Goal: Complete application form: Complete application form

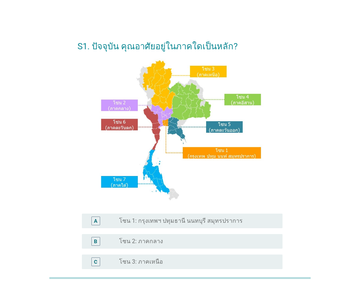
click at [97, 220] on div "A" at bounding box center [95, 221] width 3 height 8
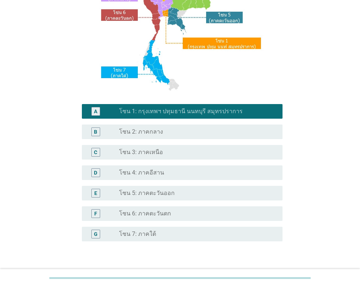
scroll to position [158, 0]
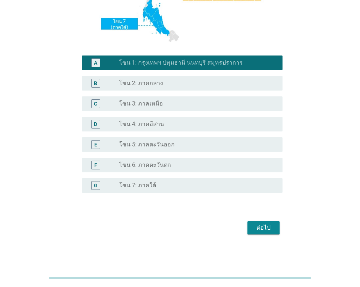
click at [278, 227] on button "ต่อไป" at bounding box center [263, 227] width 32 height 13
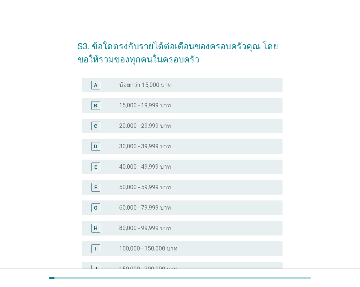
click at [188, 167] on div "radio_button_unchecked 40,000 - 49,999 บาท" at bounding box center [195, 166] width 152 height 7
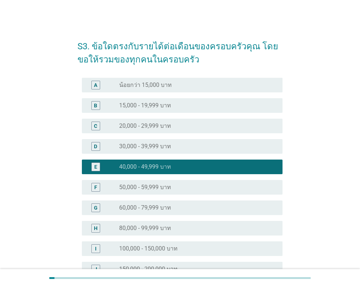
scroll to position [104, 0]
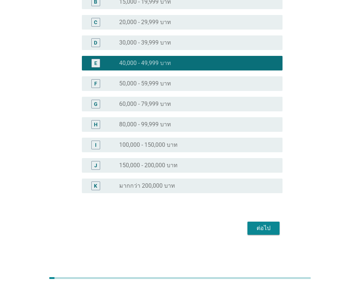
click at [271, 232] on div "ต่อไป" at bounding box center [263, 228] width 20 height 9
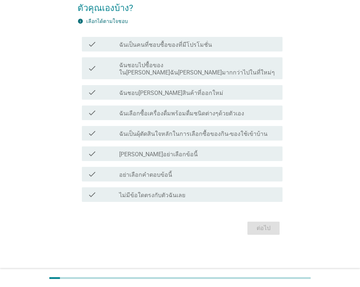
scroll to position [0, 0]
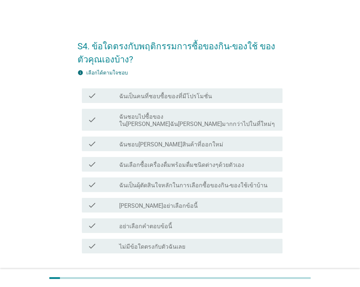
click at [206, 140] on div "check_box_outline_blank ฉันชอบ[PERSON_NAME]สินค้าที่ออกใหม่" at bounding box center [197, 144] width 157 height 9
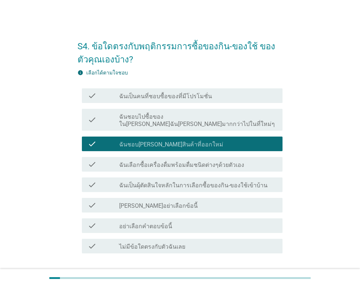
click at [255, 182] on label "ฉันเป็นผุ้ตัดสินใจหลักในการเลือกซื้อของกิน-ของใช้เข้าบ้าน" at bounding box center [193, 185] width 148 height 7
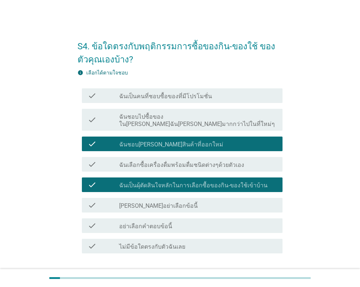
scroll to position [37, 0]
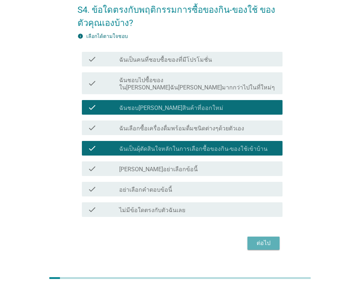
click at [267, 239] on div "ต่อไป" at bounding box center [263, 243] width 20 height 9
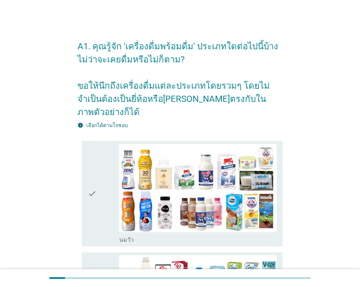
scroll to position [73, 0]
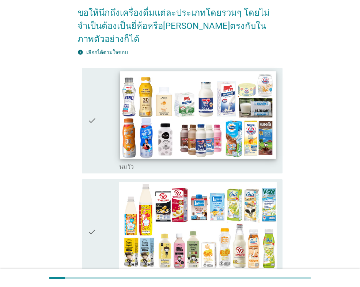
click at [130, 105] on img at bounding box center [198, 115] width 156 height 88
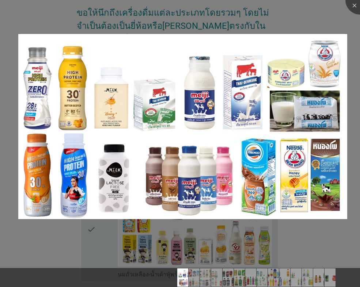
click at [307, 16] on div at bounding box center [180, 143] width 360 height 287
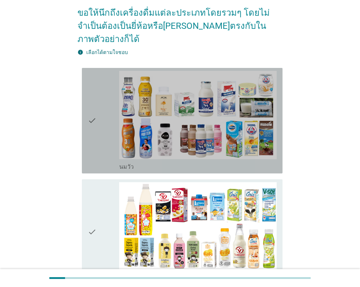
click at [83, 119] on div "check check_box_outline_blank [PERSON_NAME]" at bounding box center [182, 121] width 200 height 106
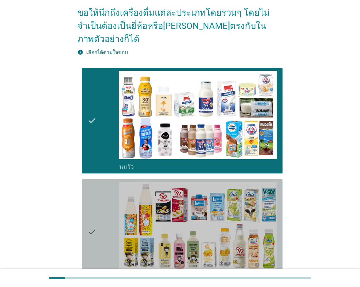
click at [96, 205] on icon "check" at bounding box center [92, 232] width 9 height 100
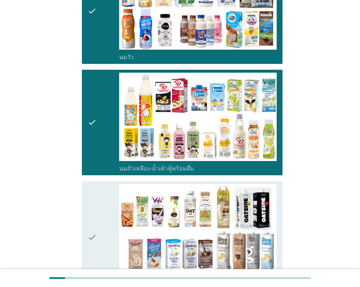
click at [98, 184] on div "check" at bounding box center [103, 237] width 31 height 107
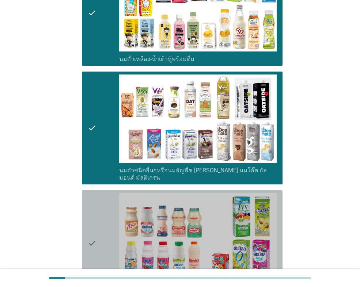
click at [98, 193] on div "check" at bounding box center [103, 243] width 31 height 100
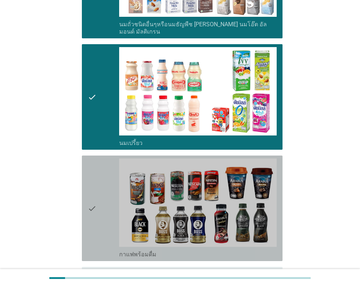
click at [99, 177] on div "check" at bounding box center [103, 208] width 31 height 100
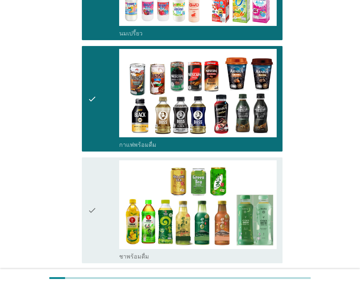
click at [99, 168] on div "check" at bounding box center [103, 210] width 31 height 100
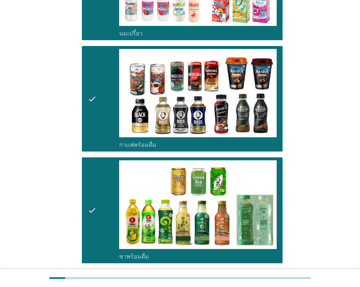
scroll to position [694, 0]
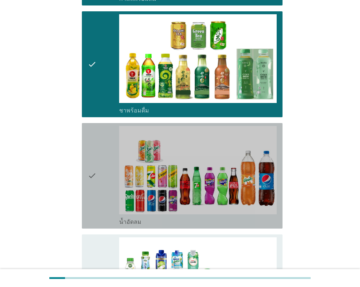
click at [100, 165] on div "check" at bounding box center [103, 176] width 31 height 100
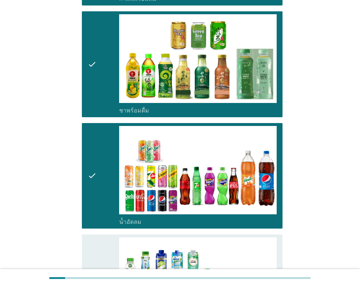
click at [99, 237] on div "check" at bounding box center [103, 287] width 31 height 100
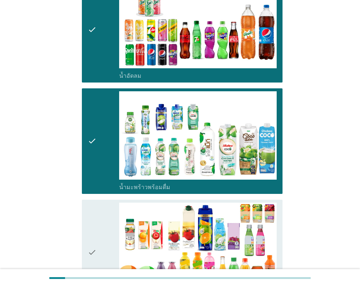
click at [102, 207] on div "check" at bounding box center [103, 253] width 31 height 100
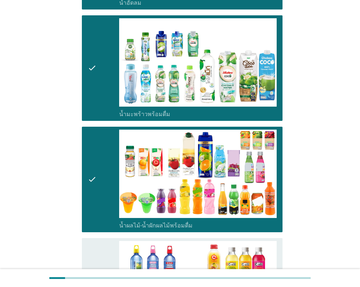
scroll to position [1023, 0]
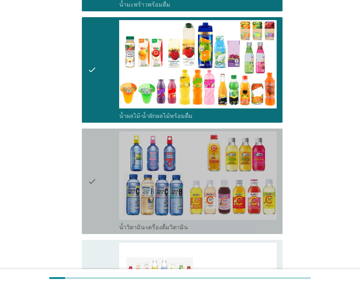
click at [108, 170] on div "check" at bounding box center [103, 181] width 31 height 100
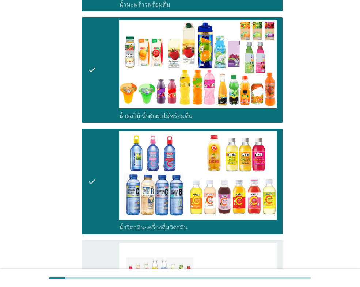
scroll to position [1169, 0]
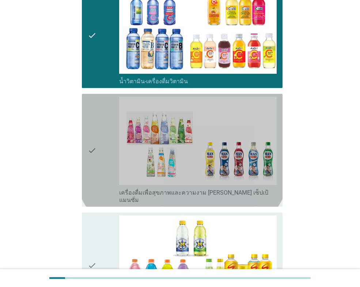
click at [103, 123] on div "check" at bounding box center [103, 150] width 31 height 107
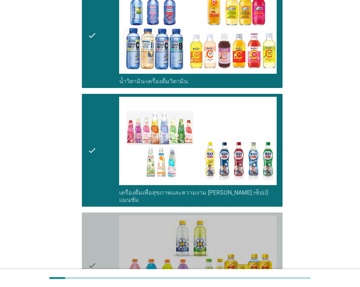
drag, startPoint x: 97, startPoint y: 220, endPoint x: 104, endPoint y: 203, distance: 18.3
click at [97, 220] on div "check" at bounding box center [103, 265] width 31 height 100
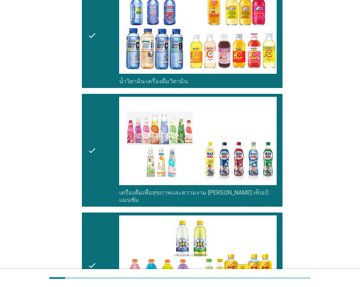
scroll to position [1351, 0]
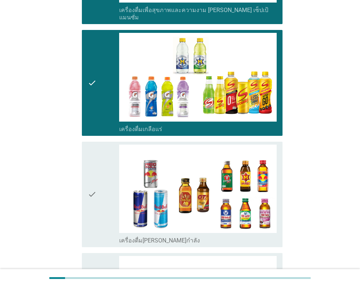
click at [95, 171] on icon "check" at bounding box center [92, 195] width 9 height 100
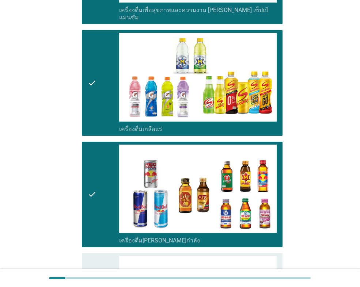
scroll to position [1497, 0]
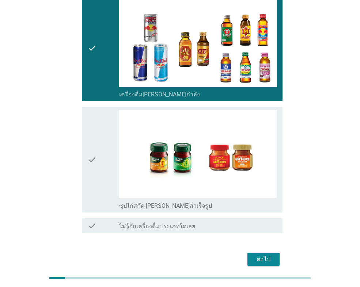
click at [99, 134] on div "check" at bounding box center [103, 160] width 31 height 100
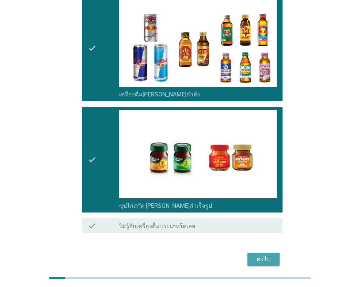
click at [263, 255] on div "ต่อไป" at bounding box center [263, 259] width 20 height 9
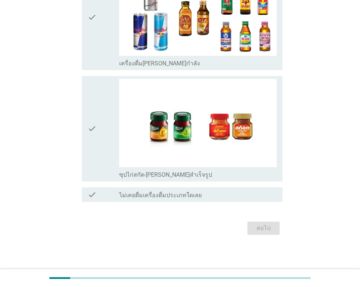
scroll to position [0, 0]
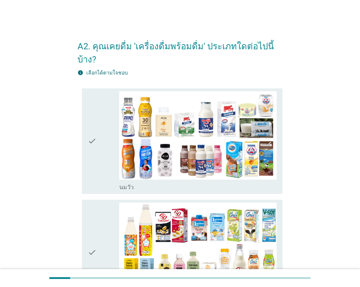
click at [104, 149] on div "check" at bounding box center [103, 141] width 31 height 100
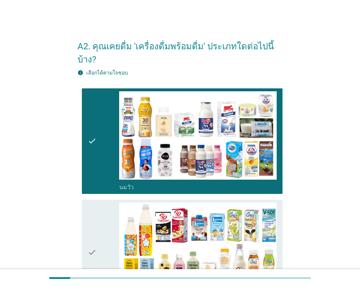
click at [104, 207] on div "check" at bounding box center [103, 253] width 31 height 100
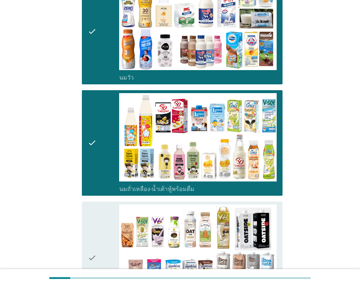
scroll to position [146, 0]
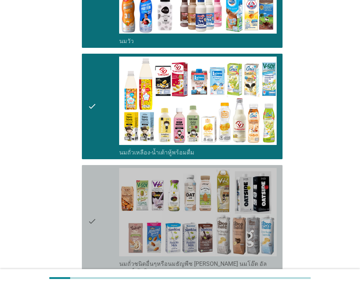
click at [104, 181] on div "check" at bounding box center [103, 221] width 31 height 107
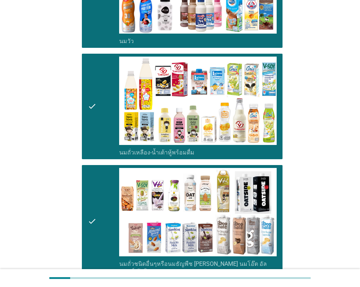
scroll to position [292, 0]
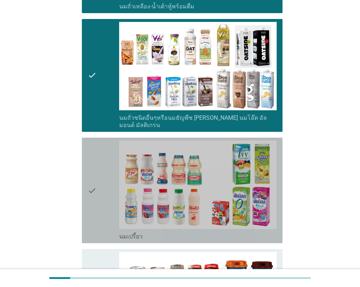
click at [104, 177] on div "check" at bounding box center [103, 191] width 31 height 100
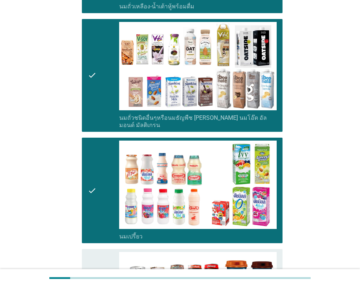
scroll to position [438, 0]
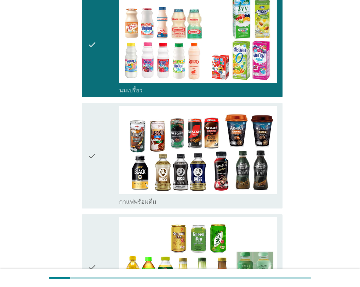
click at [96, 133] on icon "check" at bounding box center [92, 156] width 9 height 100
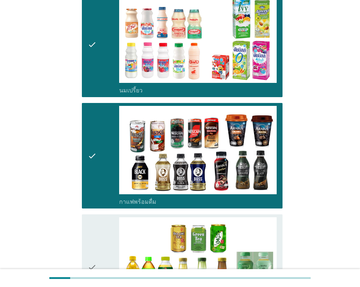
scroll to position [511, 0]
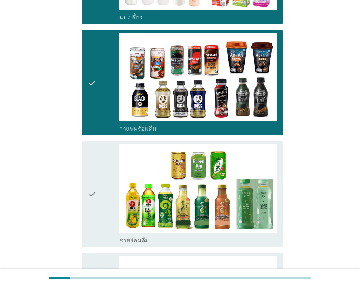
click at [96, 165] on icon "check" at bounding box center [92, 194] width 9 height 100
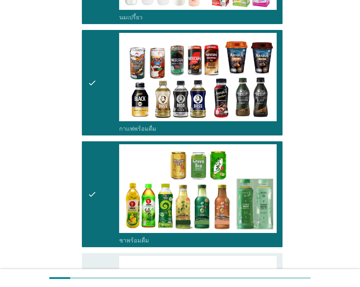
scroll to position [621, 0]
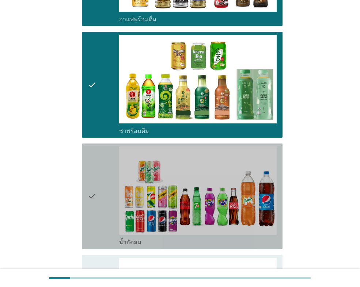
click at [96, 165] on icon "check" at bounding box center [92, 196] width 9 height 100
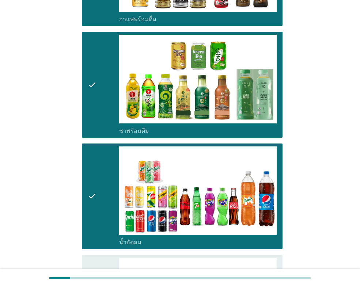
scroll to position [730, 0]
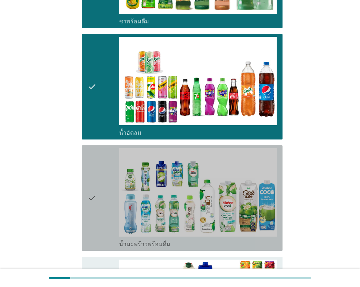
click at [96, 165] on icon "check" at bounding box center [92, 198] width 9 height 100
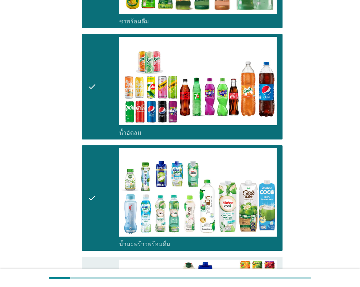
scroll to position [840, 0]
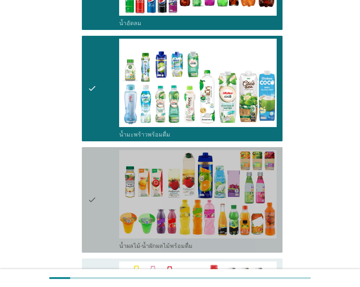
click at [96, 165] on icon "check" at bounding box center [92, 200] width 9 height 100
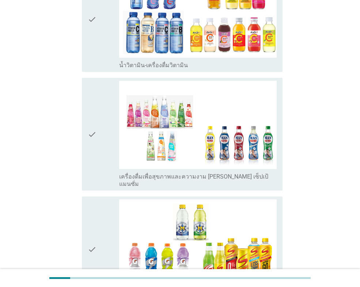
scroll to position [1169, 0]
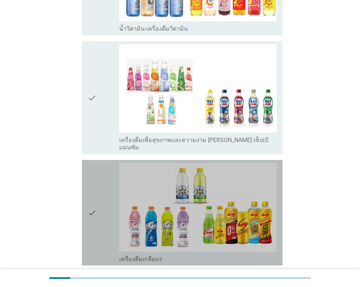
click at [101, 169] on div "check" at bounding box center [103, 213] width 31 height 100
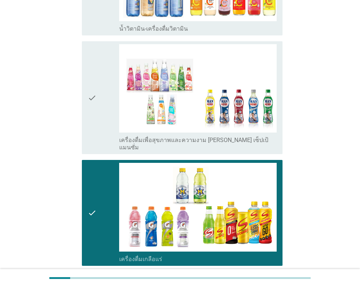
scroll to position [1315, 0]
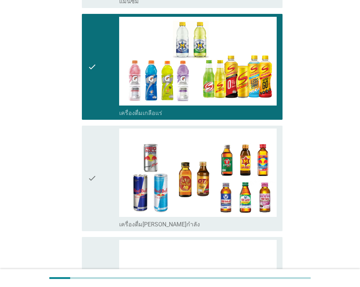
click at [101, 169] on div "check" at bounding box center [103, 179] width 31 height 100
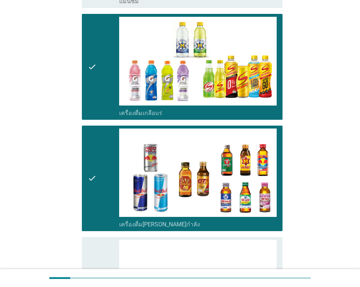
scroll to position [1424, 0]
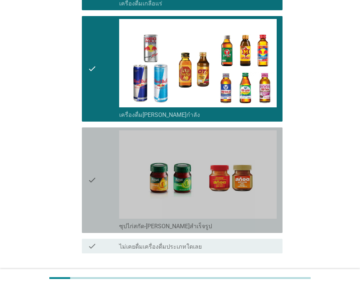
click at [101, 169] on div "check" at bounding box center [103, 180] width 31 height 100
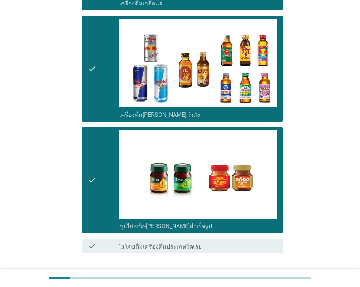
click at [275, 273] on button "ต่อไป" at bounding box center [263, 279] width 32 height 13
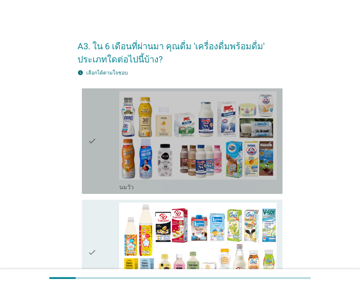
click at [106, 148] on div "check" at bounding box center [103, 141] width 31 height 100
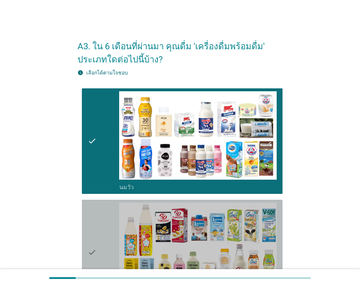
drag, startPoint x: 101, startPoint y: 242, endPoint x: 118, endPoint y: 202, distance: 43.7
click at [101, 241] on div "check" at bounding box center [103, 253] width 31 height 100
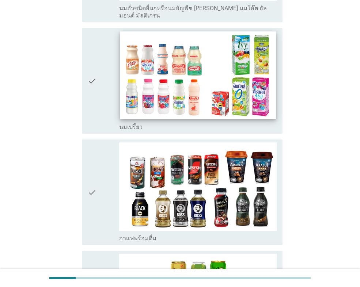
scroll to position [438, 0]
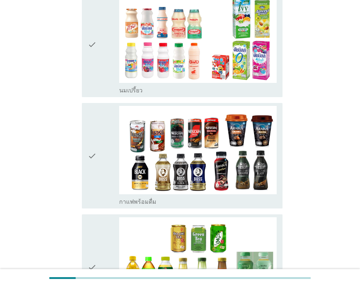
click at [106, 172] on div "check" at bounding box center [103, 156] width 31 height 100
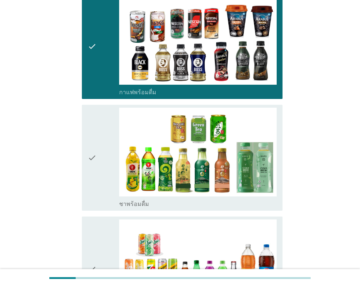
scroll to position [584, 0]
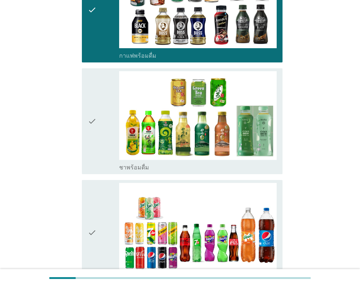
click at [102, 130] on div "check" at bounding box center [103, 121] width 31 height 100
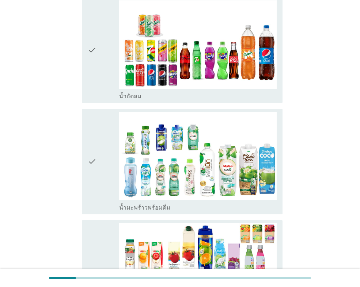
scroll to position [840, 0]
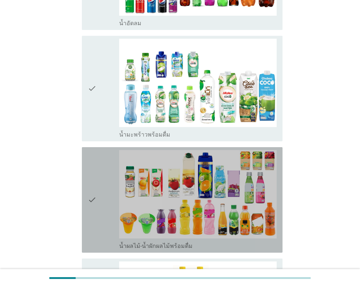
click at [106, 185] on div "check" at bounding box center [103, 200] width 31 height 100
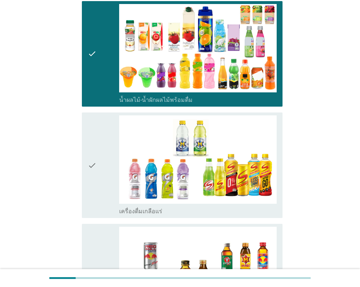
scroll to position [1023, 0]
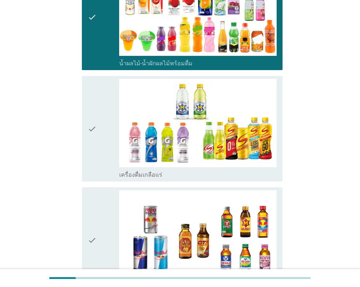
click at [103, 150] on div "check" at bounding box center [103, 129] width 31 height 100
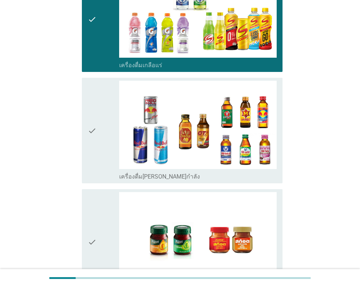
scroll to position [1238, 0]
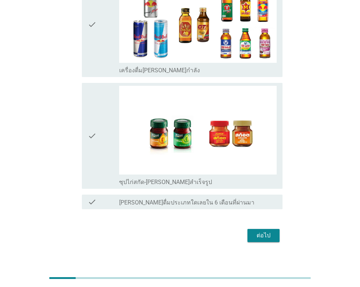
click at [110, 156] on div "check" at bounding box center [103, 136] width 31 height 100
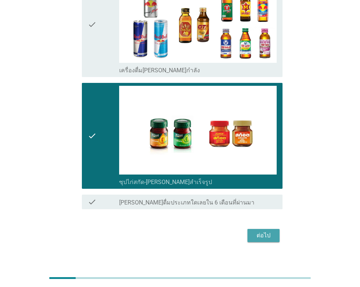
click at [258, 231] on div "ต่อไป" at bounding box center [263, 235] width 20 height 9
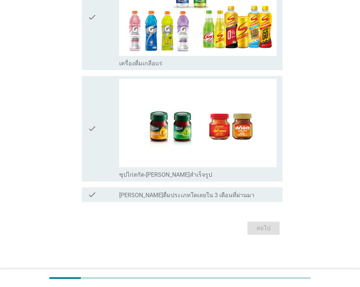
scroll to position [0, 0]
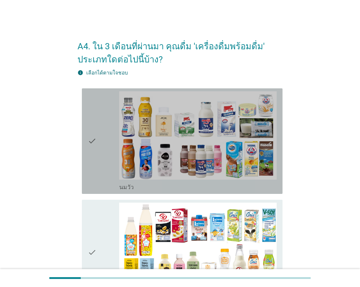
click at [112, 167] on div "check" at bounding box center [103, 141] width 31 height 100
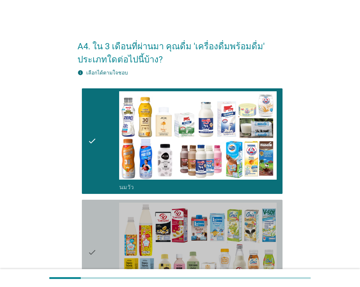
drag, startPoint x: 116, startPoint y: 246, endPoint x: 118, endPoint y: 234, distance: 12.6
click at [116, 244] on div "check" at bounding box center [103, 253] width 31 height 100
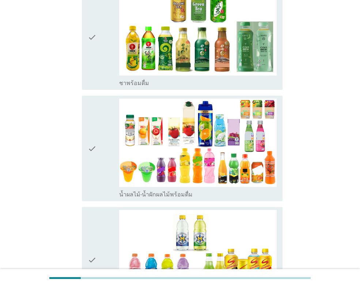
scroll to position [511, 0]
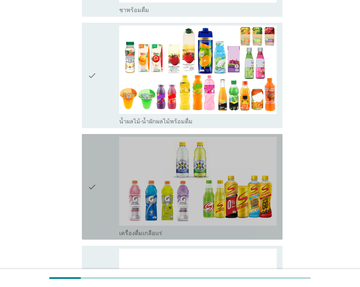
click at [104, 203] on div "check" at bounding box center [103, 187] width 31 height 100
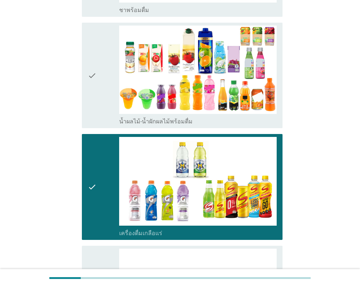
scroll to position [657, 0]
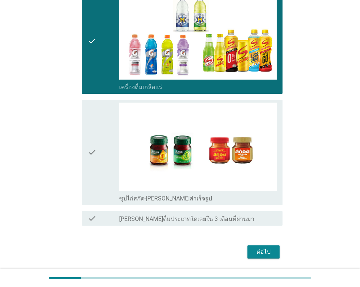
click at [88, 188] on icon "check" at bounding box center [92, 153] width 9 height 100
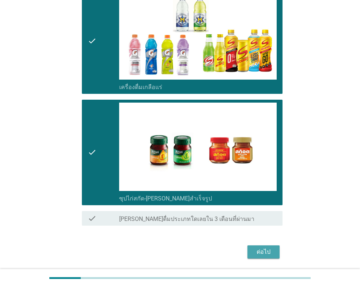
click at [260, 247] on button "ต่อไป" at bounding box center [263, 251] width 32 height 13
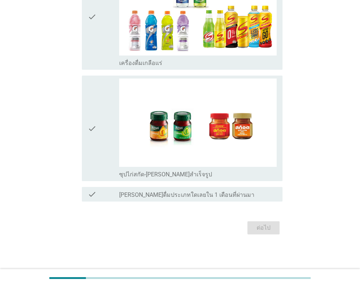
scroll to position [0, 0]
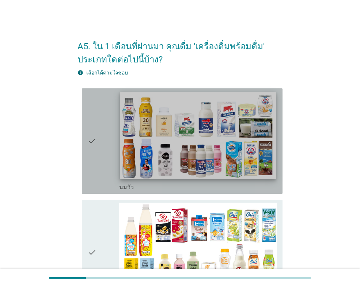
click at [120, 170] on img at bounding box center [198, 136] width 156 height 88
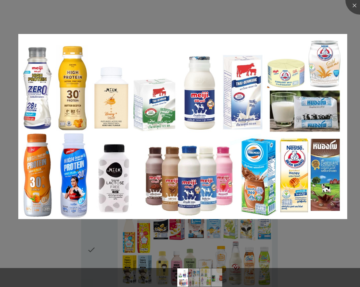
click at [133, 240] on div at bounding box center [180, 143] width 360 height 287
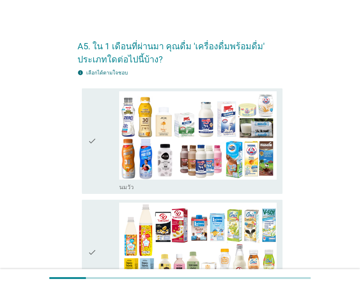
click at [104, 163] on div "check" at bounding box center [103, 141] width 31 height 100
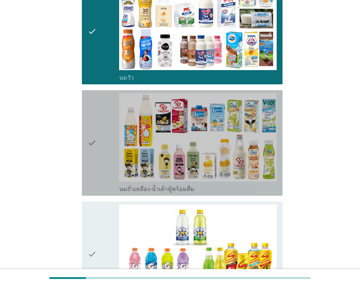
click at [97, 135] on div "check" at bounding box center [103, 143] width 31 height 100
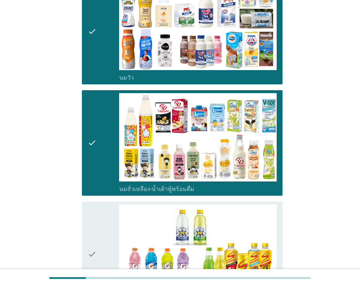
scroll to position [256, 0]
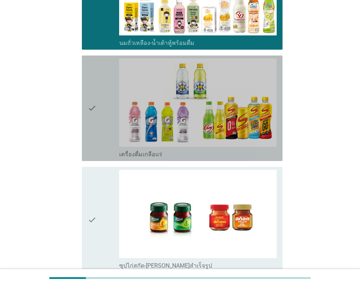
click at [112, 109] on div "check" at bounding box center [103, 108] width 31 height 100
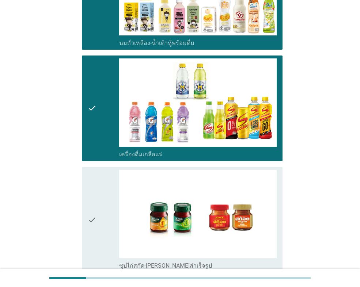
click at [110, 203] on div "check" at bounding box center [103, 220] width 31 height 100
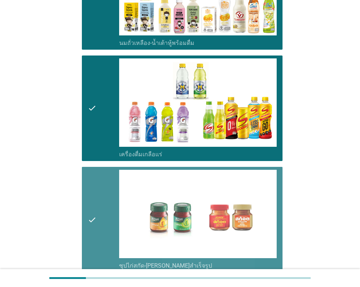
scroll to position [347, 0]
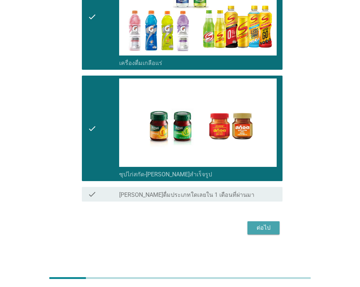
click at [261, 227] on div "ต่อไป" at bounding box center [263, 228] width 20 height 9
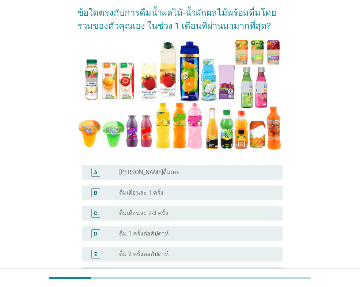
scroll to position [110, 0]
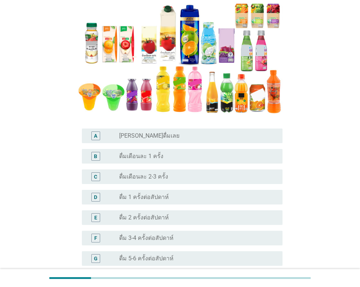
click at [184, 177] on div "radio_button_unchecked ดื่มเดือนละ 2-3 ครั้ง" at bounding box center [195, 176] width 152 height 7
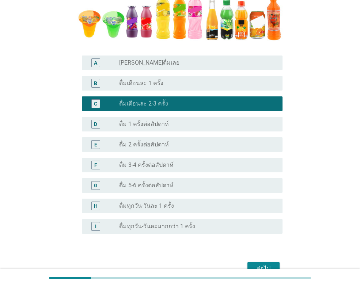
scroll to position [223, 0]
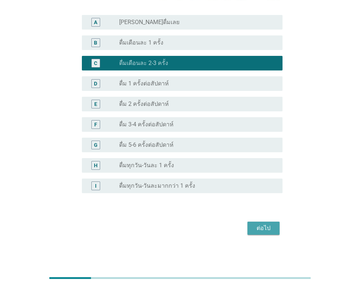
click at [268, 232] on div "ต่อไป" at bounding box center [263, 228] width 20 height 9
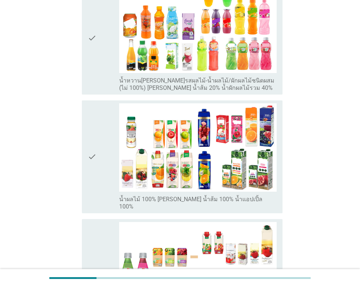
scroll to position [110, 0]
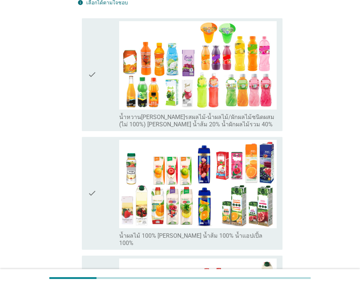
click at [85, 92] on div "check check_box_outline_blank น้ำหวาน[PERSON_NAME]รสผลไม้-น้ำผลไม้/ผักผลไม้ชนิด…" at bounding box center [182, 74] width 200 height 113
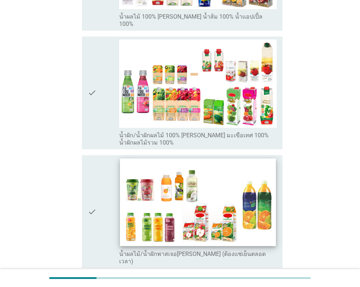
scroll to position [408, 0]
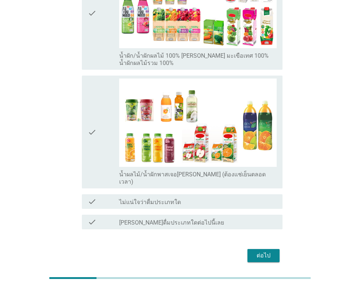
click at [265, 251] on div "ต่อไป" at bounding box center [263, 255] width 20 height 9
